Goal: Transaction & Acquisition: Purchase product/service

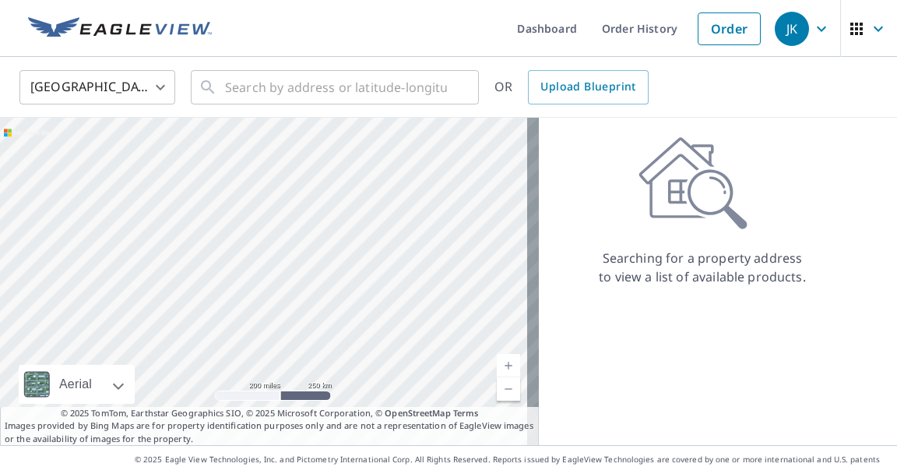
click at [704, 41] on link "Order" at bounding box center [729, 28] width 63 height 33
click at [375, 94] on input "text" at bounding box center [336, 87] width 222 height 44
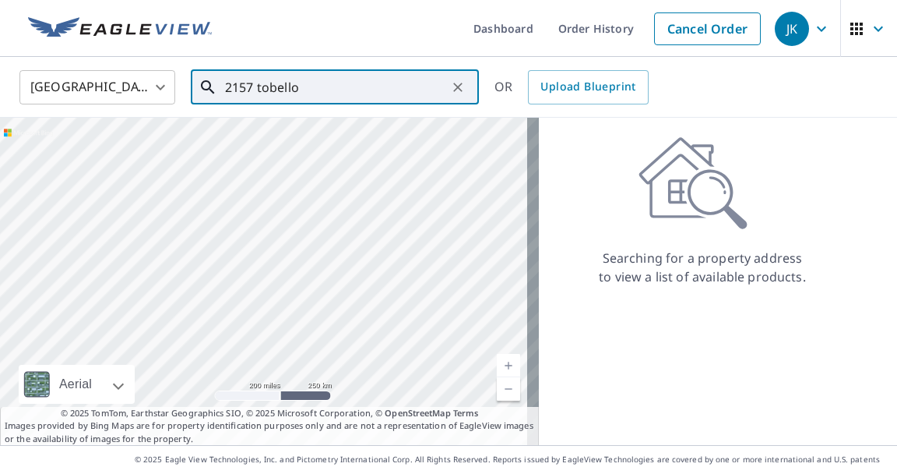
click at [382, 80] on input "2157 tobello" at bounding box center [336, 87] width 222 height 44
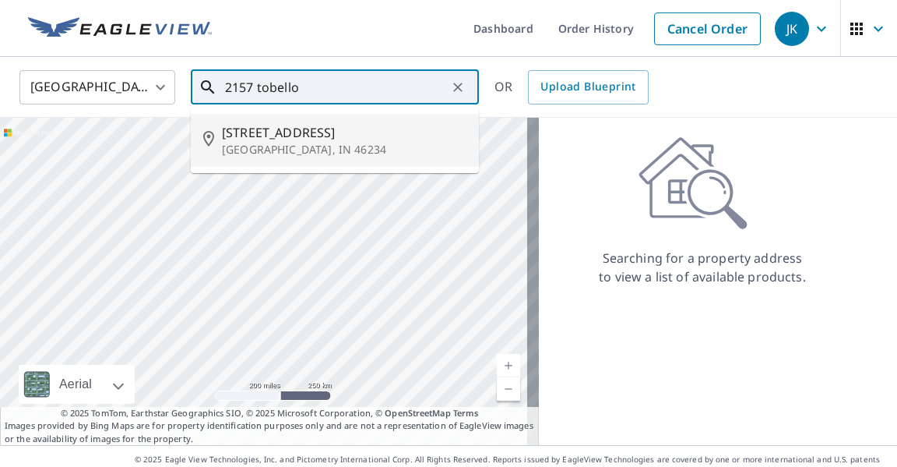
click at [357, 146] on p "[GEOGRAPHIC_DATA], IN 46234" at bounding box center [344, 150] width 245 height 16
type input "[STREET_ADDRESS]"
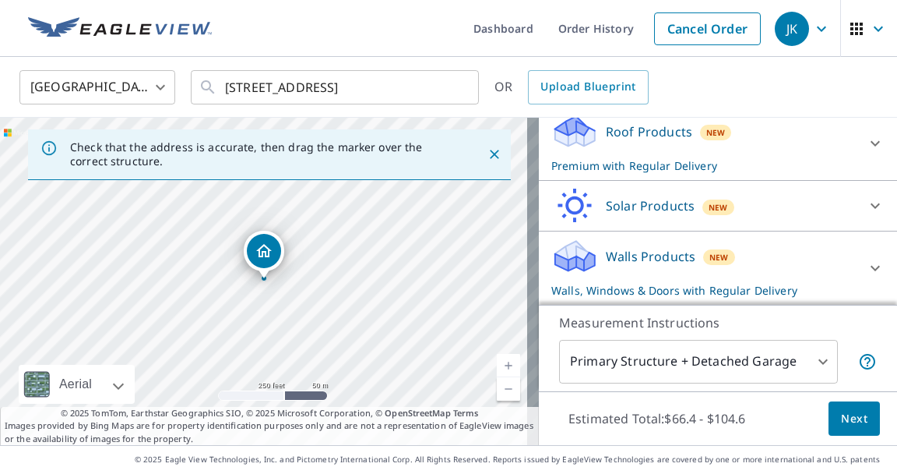
scroll to position [29, 0]
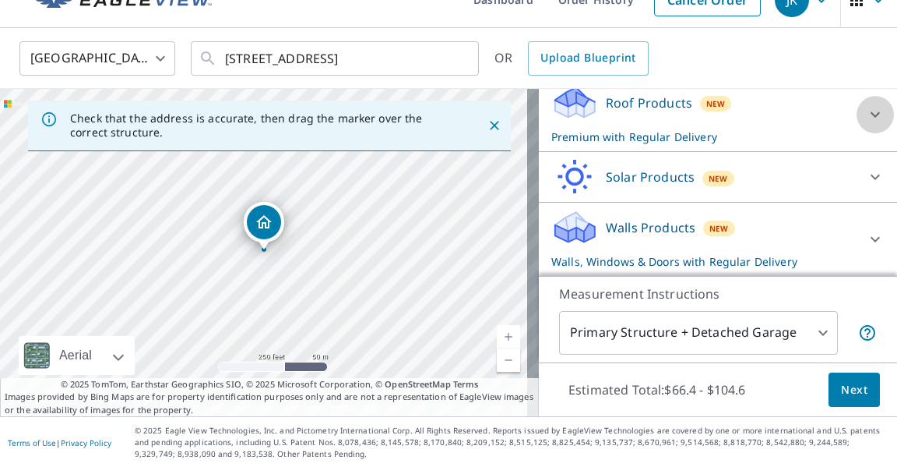
click at [866, 114] on icon at bounding box center [875, 114] width 19 height 19
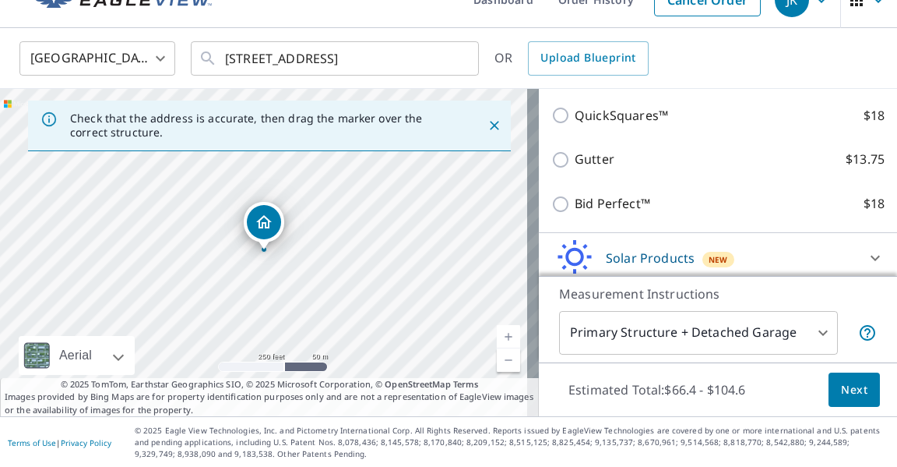
scroll to position [358, 0]
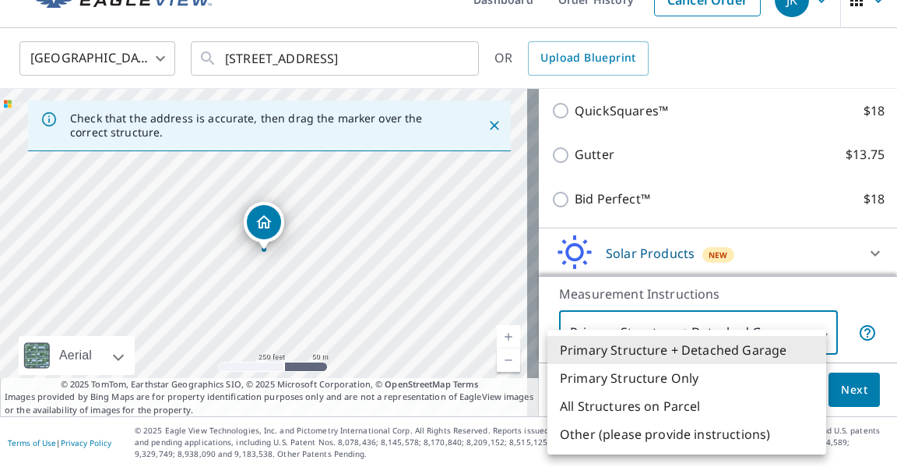
click at [808, 333] on body "JK JK Dashboard Order History Cancel Order JK [GEOGRAPHIC_DATA] [GEOGRAPHIC_DAT…" at bounding box center [448, 233] width 897 height 467
click at [699, 379] on li "Primary Structure Only" at bounding box center [687, 378] width 279 height 28
type input "2"
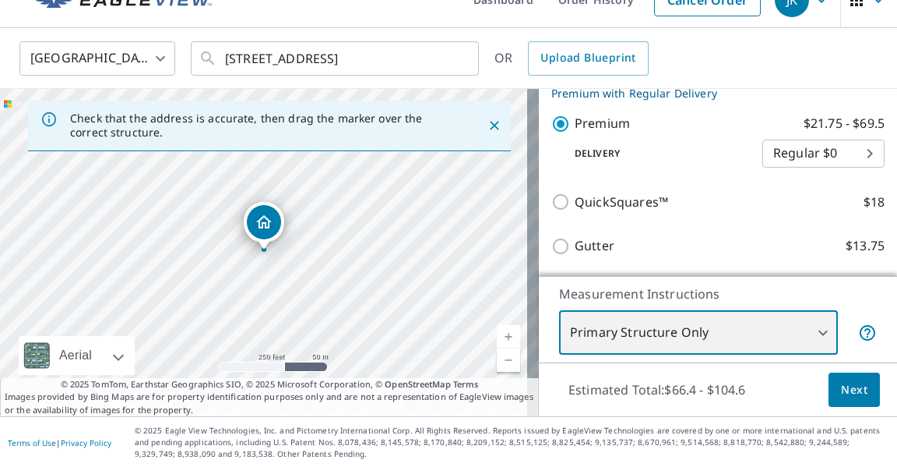
scroll to position [202, 0]
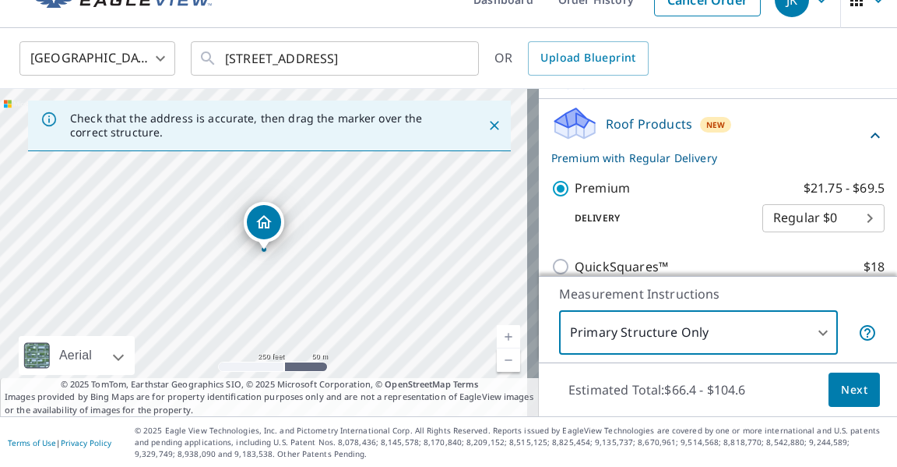
click at [855, 380] on span "Next" at bounding box center [854, 389] width 26 height 19
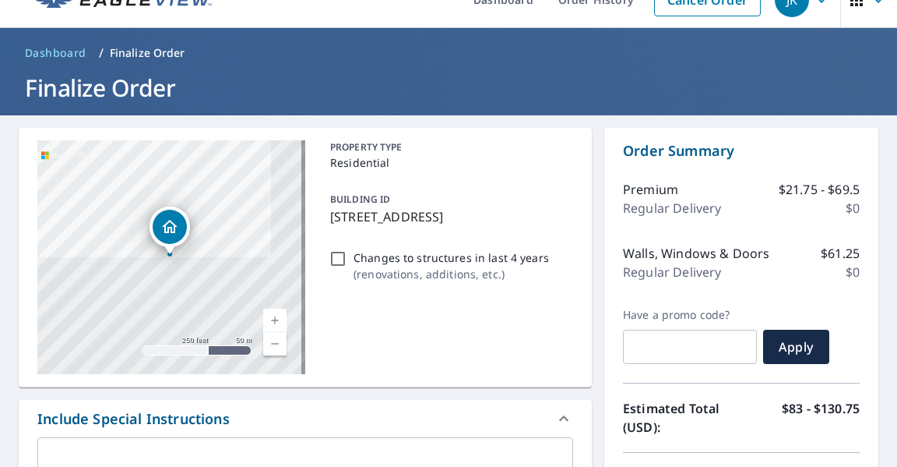
scroll to position [185, 0]
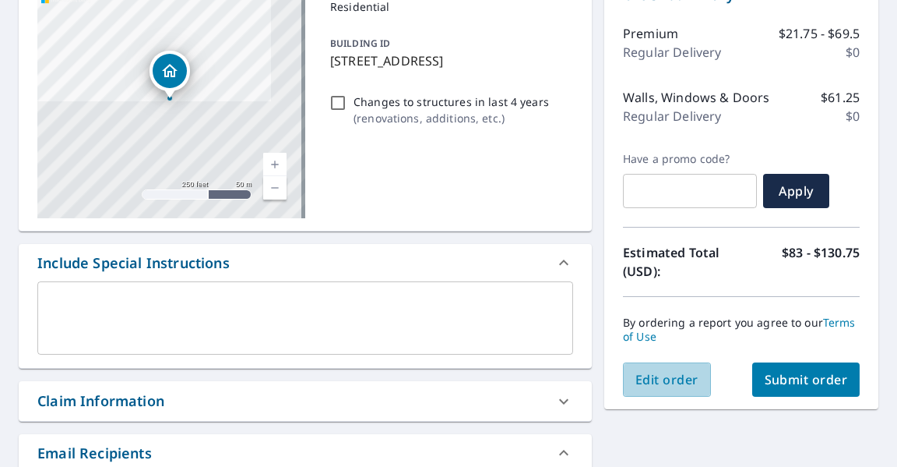
click at [690, 376] on button "Edit order" at bounding box center [667, 379] width 88 height 34
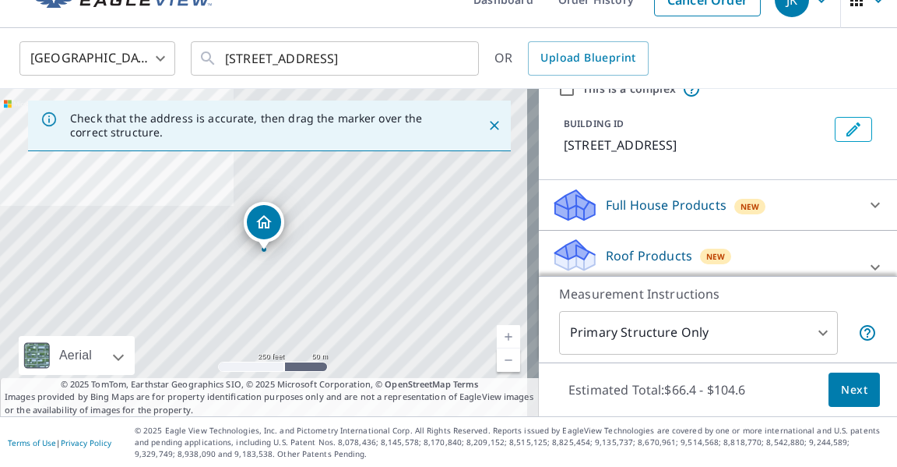
scroll to position [156, 0]
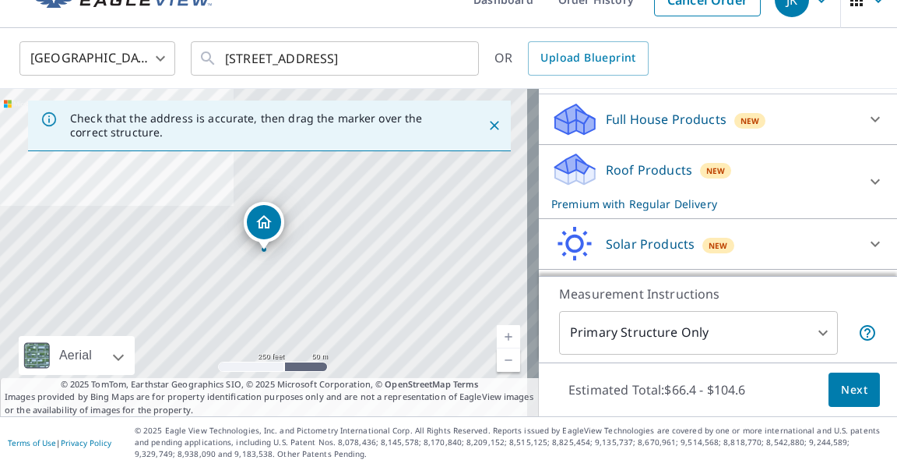
click at [861, 116] on div at bounding box center [875, 118] width 37 height 37
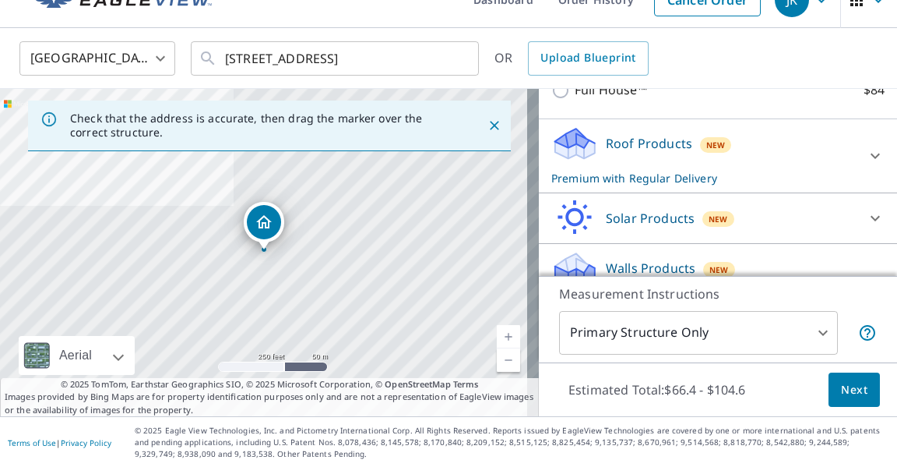
scroll to position [266, 0]
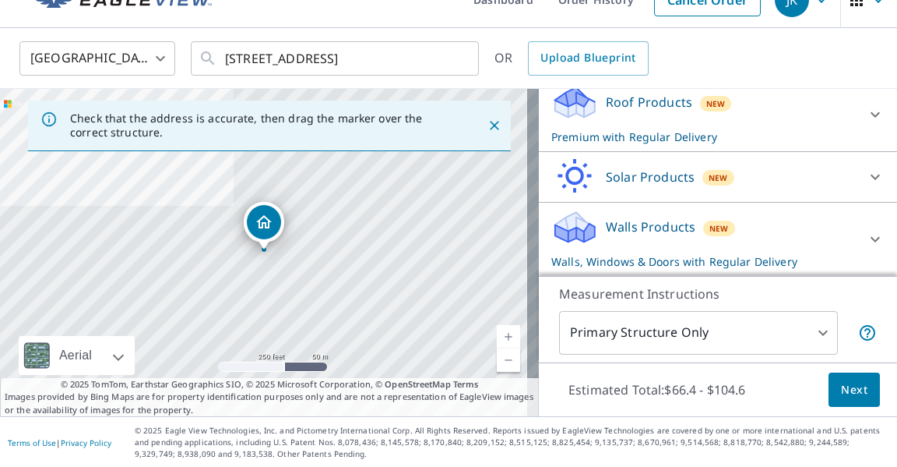
click at [871, 238] on icon at bounding box center [875, 238] width 9 height 5
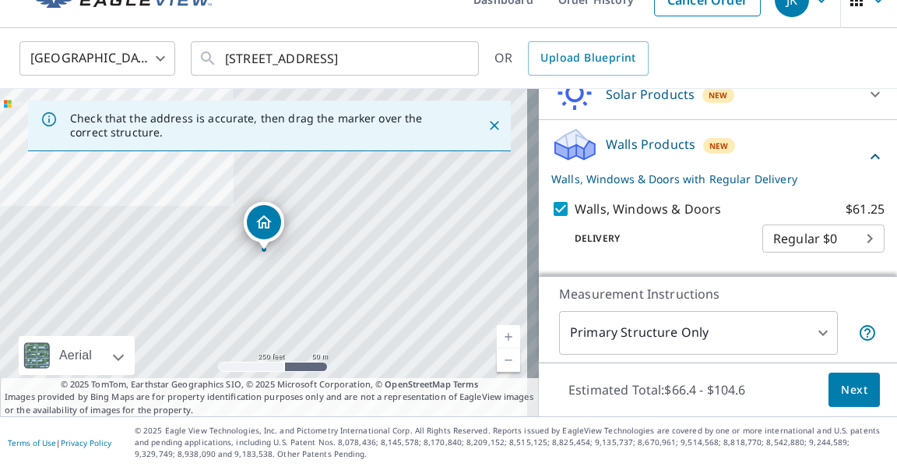
scroll to position [389, 0]
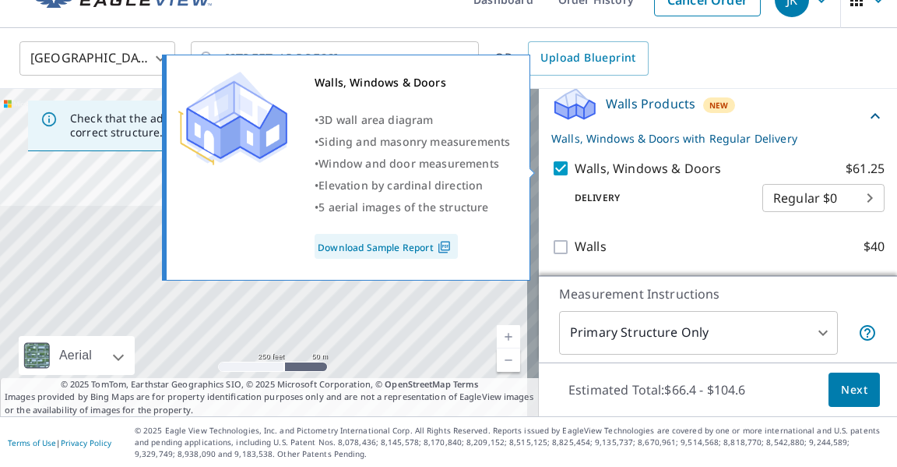
click at [551, 171] on input "Walls, Windows & Doors $61.25" at bounding box center [562, 168] width 23 height 19
checkbox input "false"
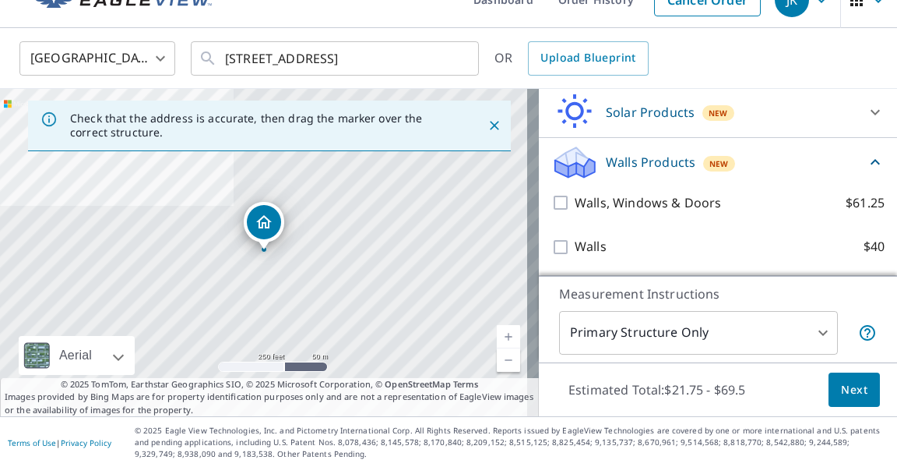
scroll to position [332, 0]
click at [841, 392] on span "Next" at bounding box center [854, 389] width 26 height 19
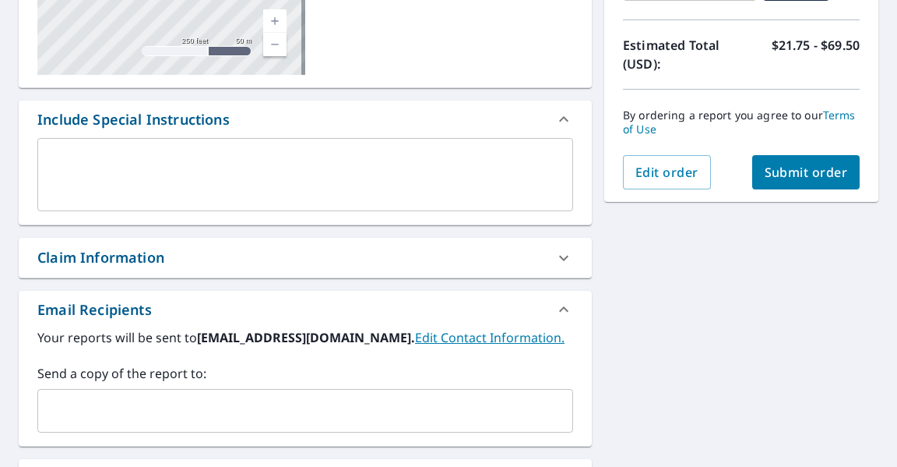
scroll to position [340, 0]
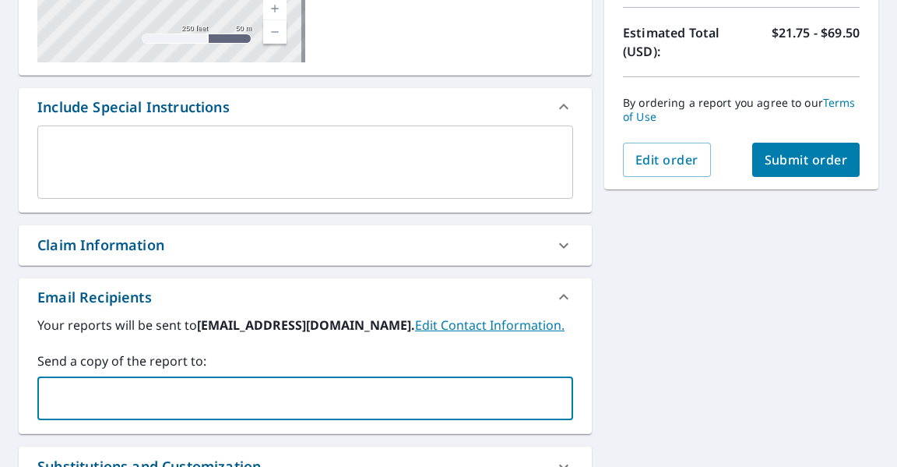
click at [375, 389] on input "text" at bounding box center [293, 398] width 499 height 30
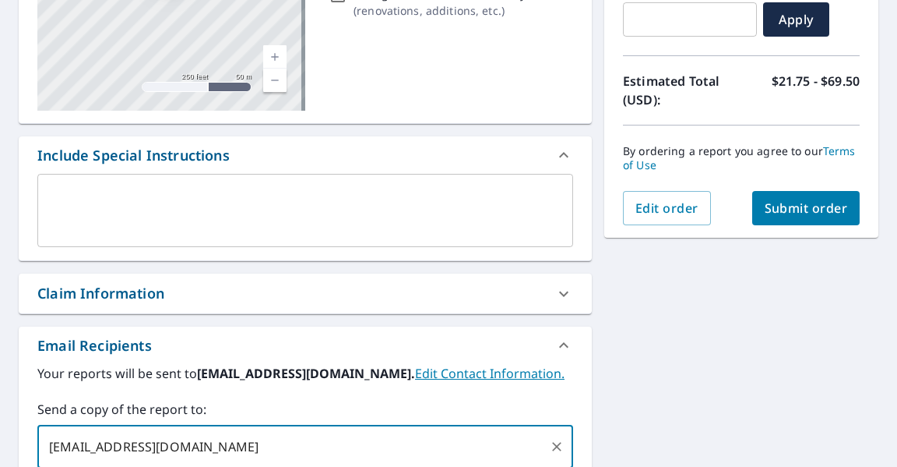
scroll to position [291, 0]
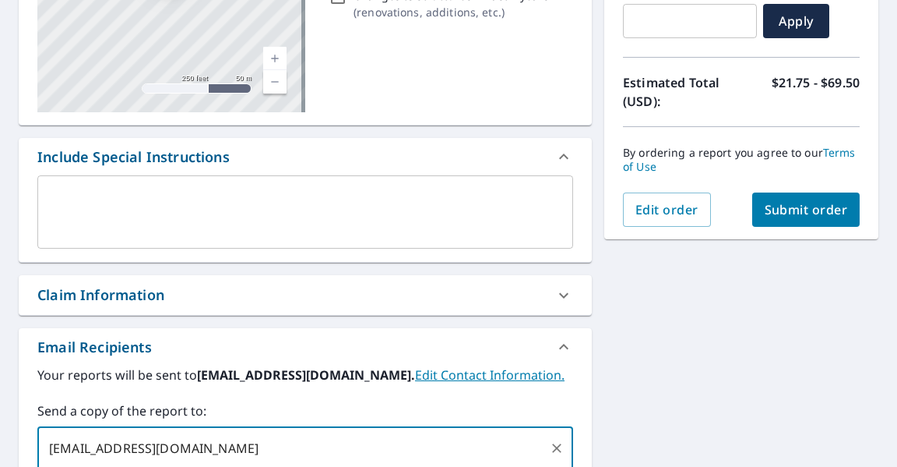
type input "[EMAIL_ADDRESS][DOMAIN_NAME]"
click at [799, 208] on span "Submit order" at bounding box center [806, 209] width 83 height 17
checkbox input "true"
